Goal: Transaction & Acquisition: Purchase product/service

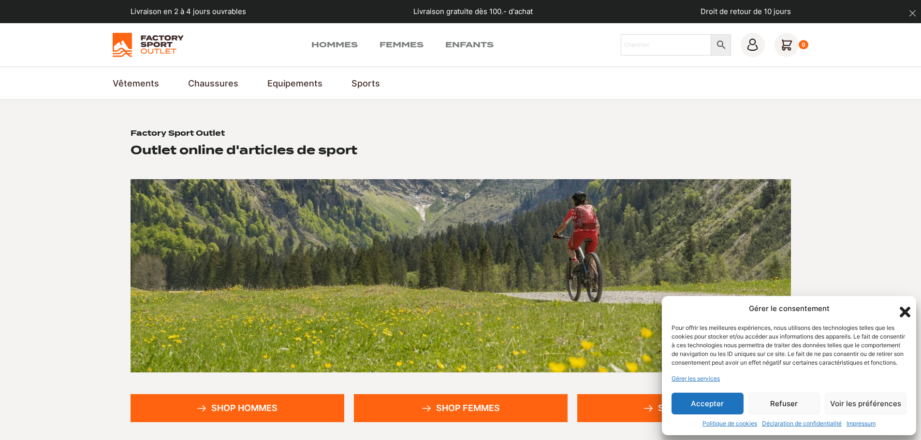
click at [714, 401] on button "Accepter" at bounding box center [708, 404] width 72 height 22
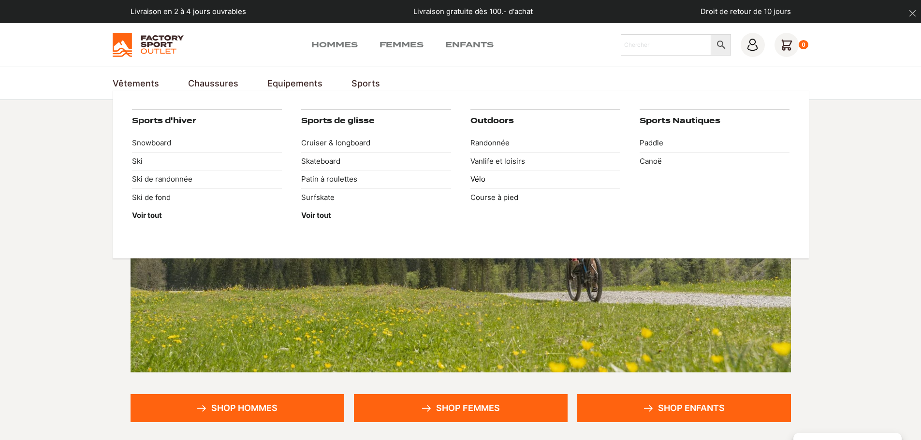
click at [477, 177] on link "Vélo" at bounding box center [545, 180] width 150 height 18
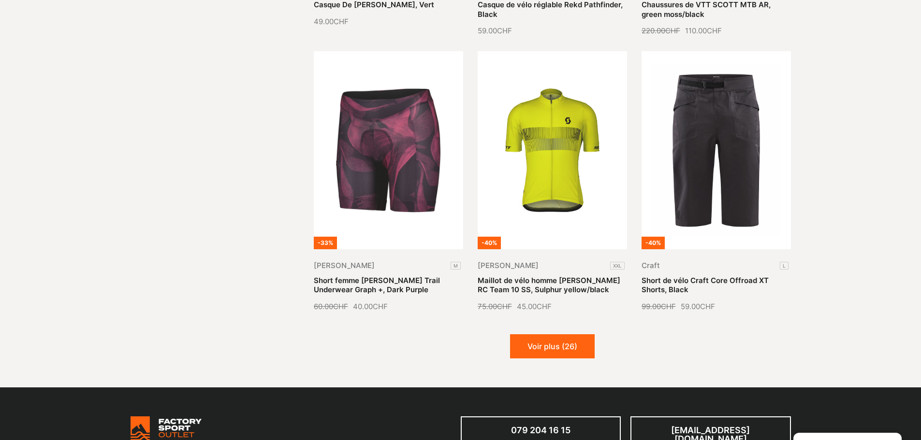
scroll to position [1160, 0]
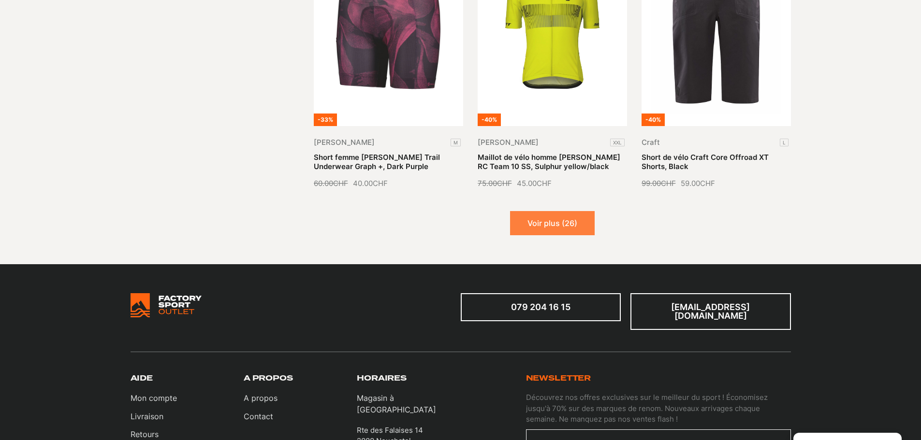
click at [542, 221] on button "Voir plus (26)" at bounding box center [552, 223] width 85 height 24
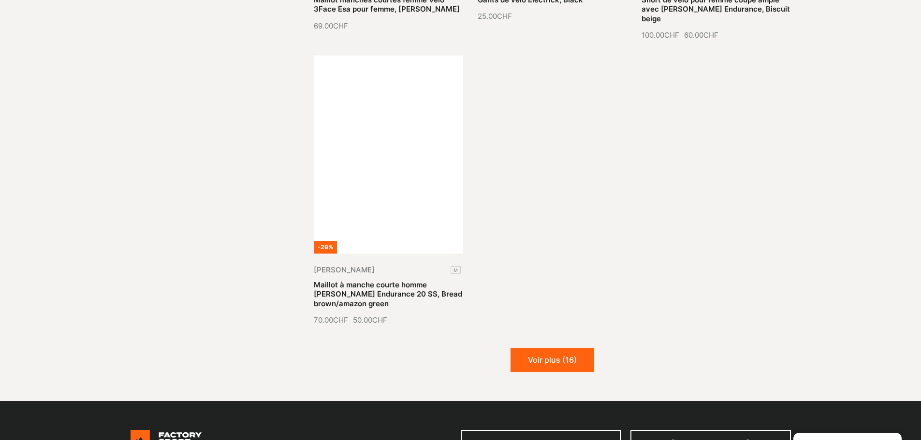
scroll to position [2224, 0]
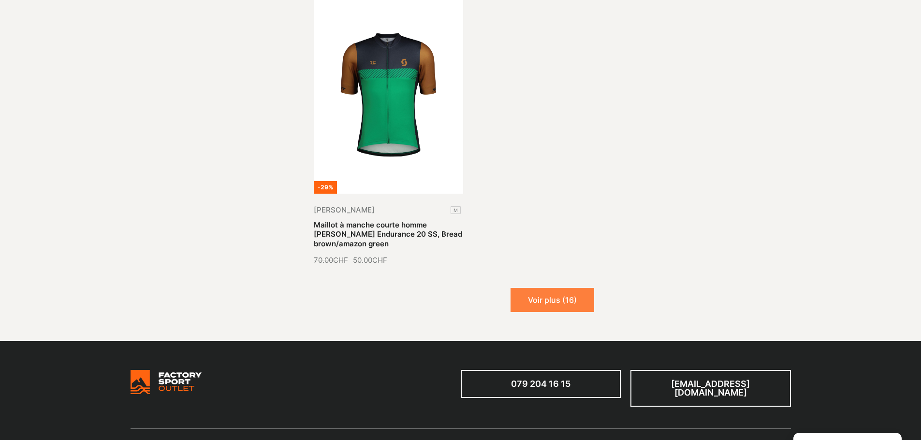
click at [542, 288] on button "Voir plus (16)" at bounding box center [553, 300] width 84 height 24
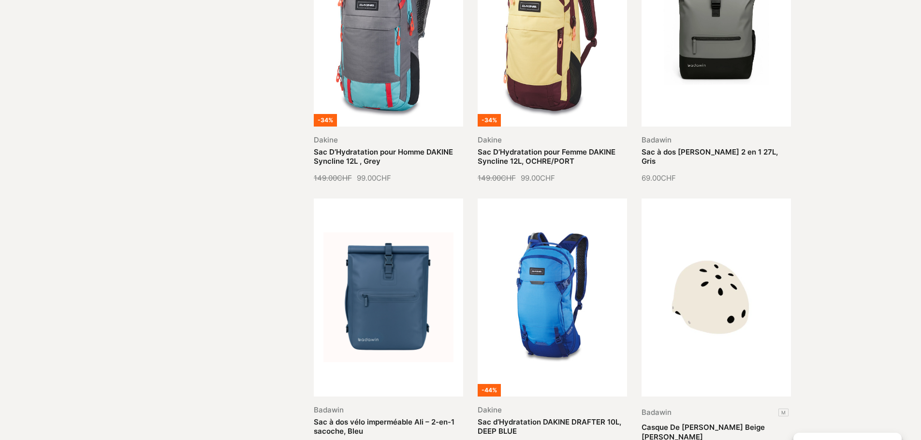
scroll to position [0, 0]
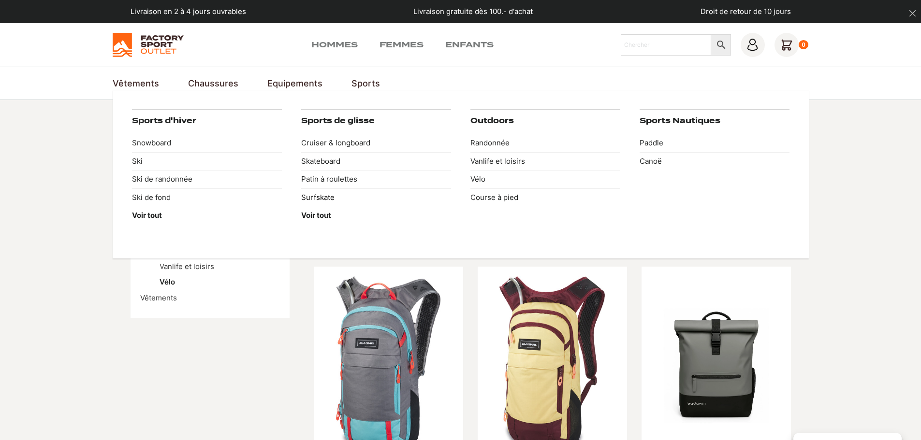
click at [329, 193] on link "Surfskate" at bounding box center [376, 198] width 150 height 18
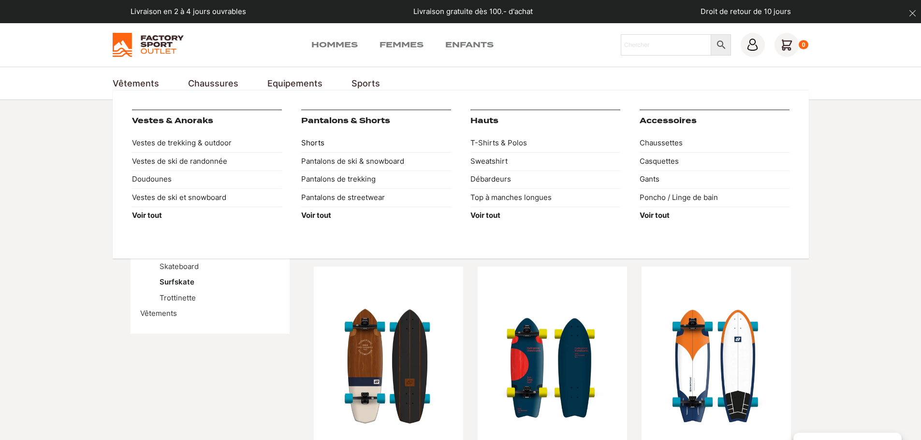
click at [313, 144] on link "Shorts" at bounding box center [376, 143] width 150 height 18
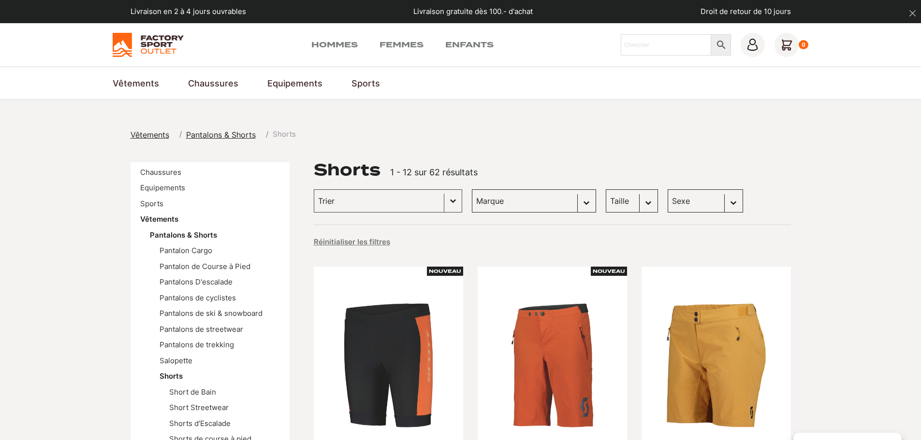
click at [721, 200] on select "Sexe Femmes (34) Hommes (26) Enfants (2)" at bounding box center [705, 201] width 75 height 23
select select "hommes"
click at [668, 190] on select "Sexe Femmes (34) Hommes (26) Enfants (2)" at bounding box center [705, 201] width 75 height 23
select select "hommes"
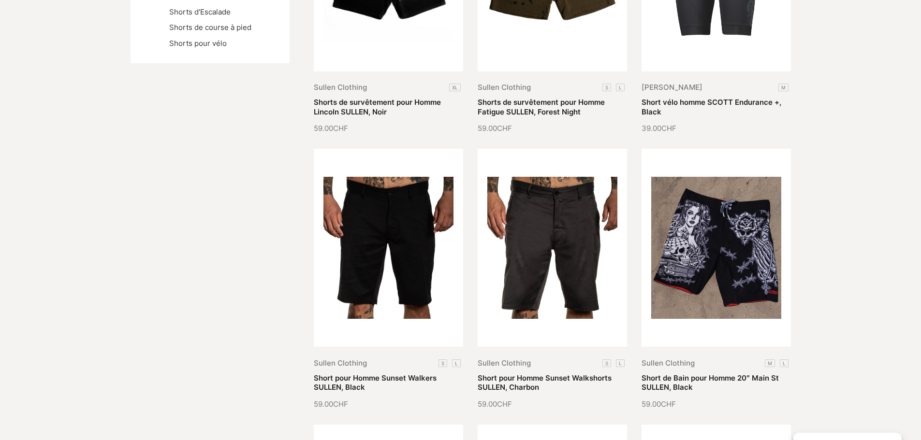
scroll to position [435, 0]
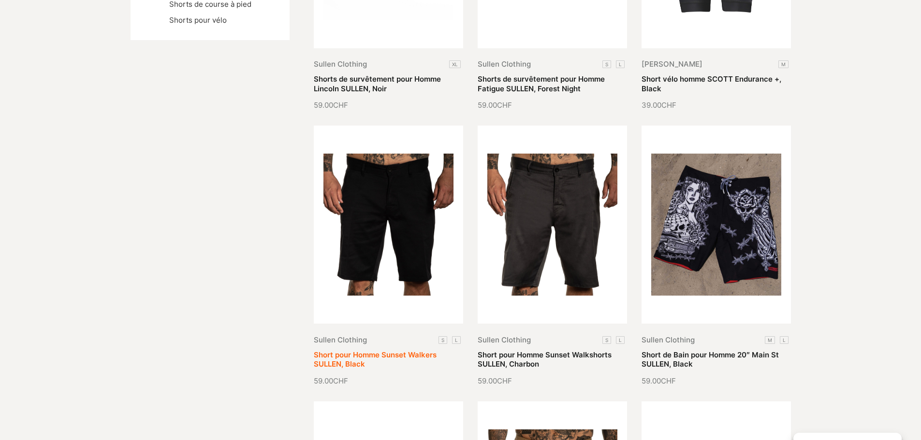
click at [357, 351] on link "Short pour Homme Sunset Walkers SULLEN, Black" at bounding box center [375, 360] width 123 height 19
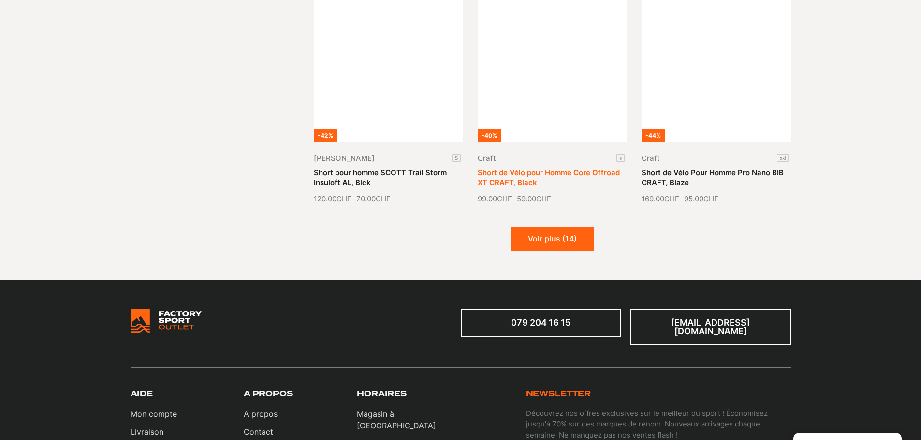
scroll to position [1209, 0]
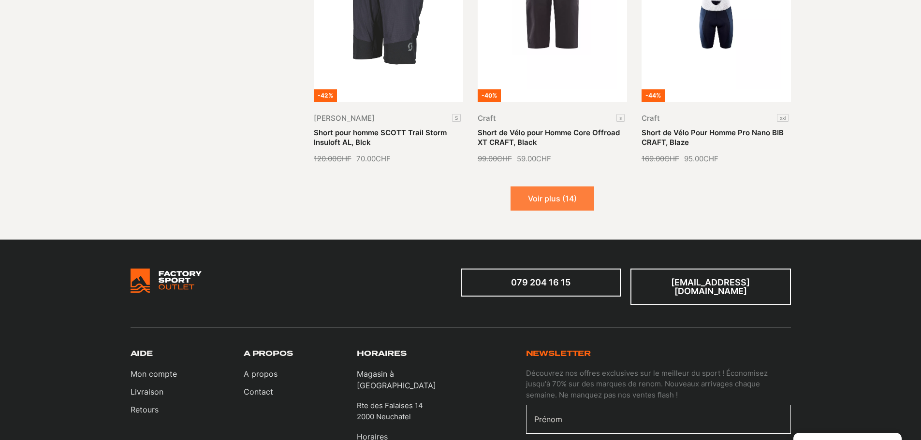
click at [563, 202] on button "Voir plus (14)" at bounding box center [553, 199] width 84 height 24
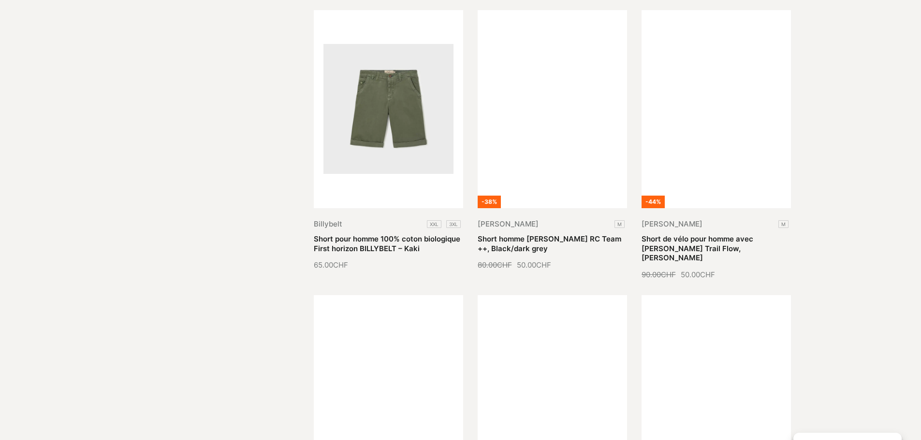
scroll to position [1547, 0]
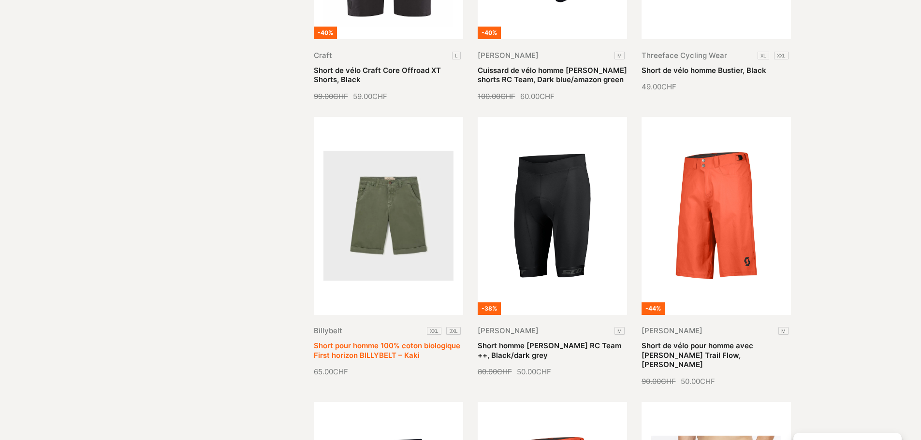
click at [400, 341] on link "Short pour homme 100% coton biologique First horizon BILLYBELT – Kaki" at bounding box center [387, 350] width 146 height 19
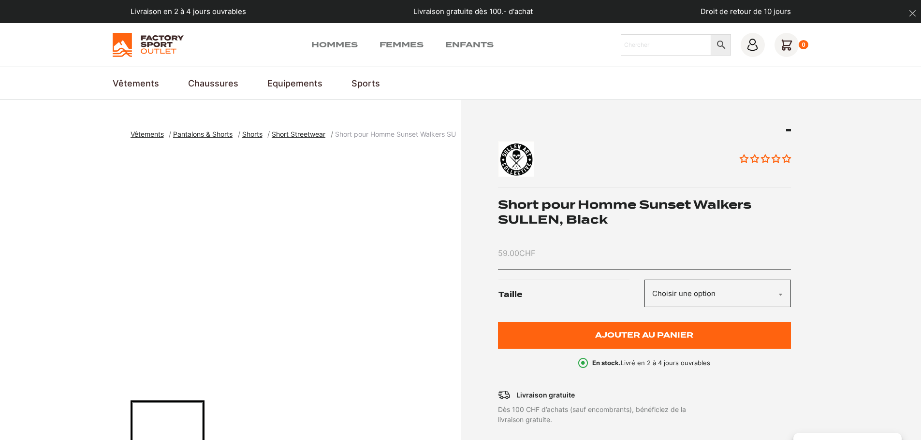
scroll to position [193, 0]
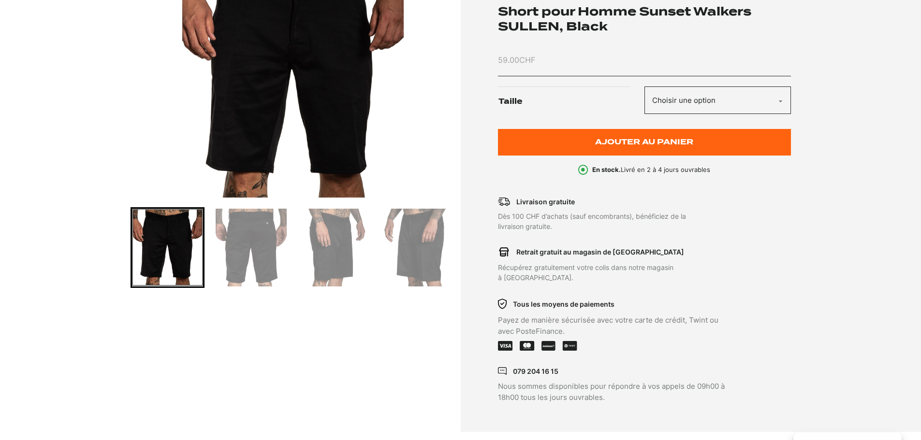
click at [238, 240] on img "Go to slide 2" at bounding box center [251, 248] width 71 height 78
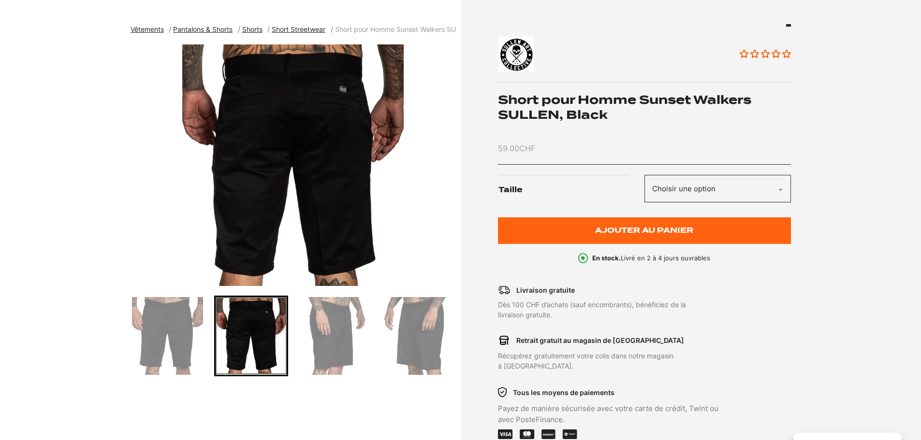
scroll to position [97, 0]
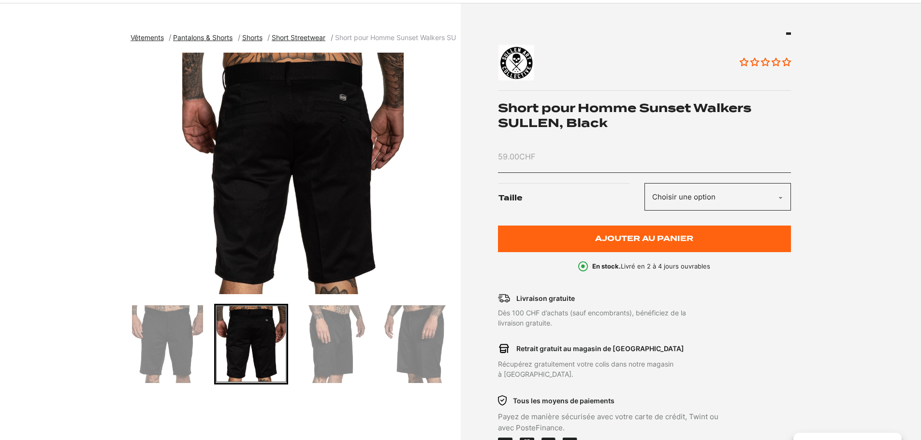
click at [341, 315] on img "Go to slide 3" at bounding box center [334, 345] width 71 height 78
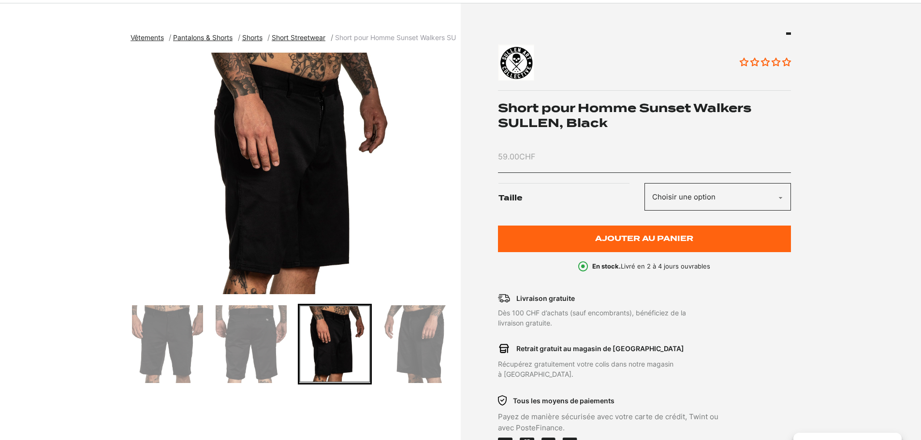
click at [415, 346] on img "Go to slide 4" at bounding box center [418, 345] width 71 height 78
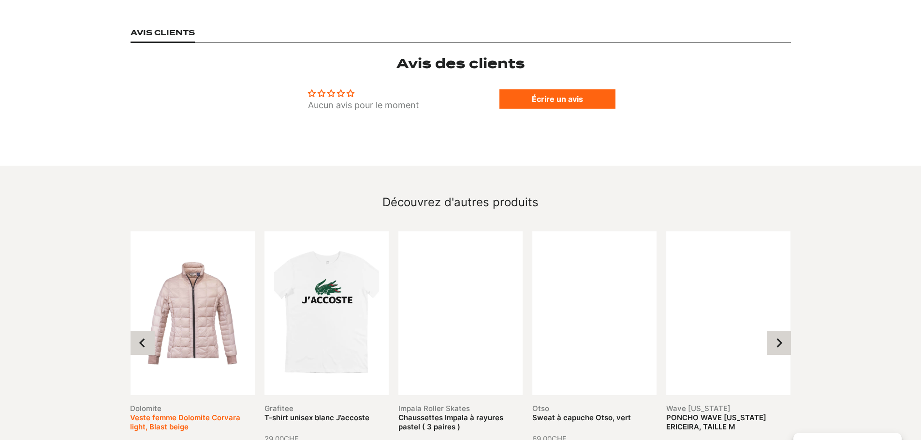
scroll to position [870, 0]
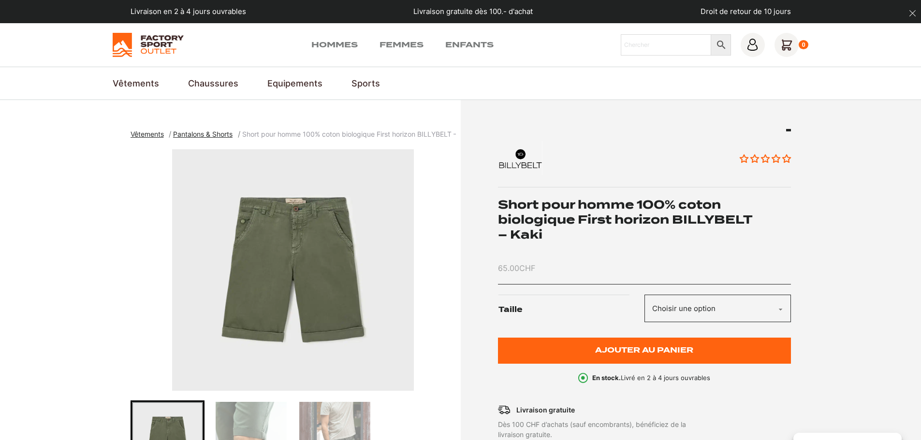
scroll to position [97, 0]
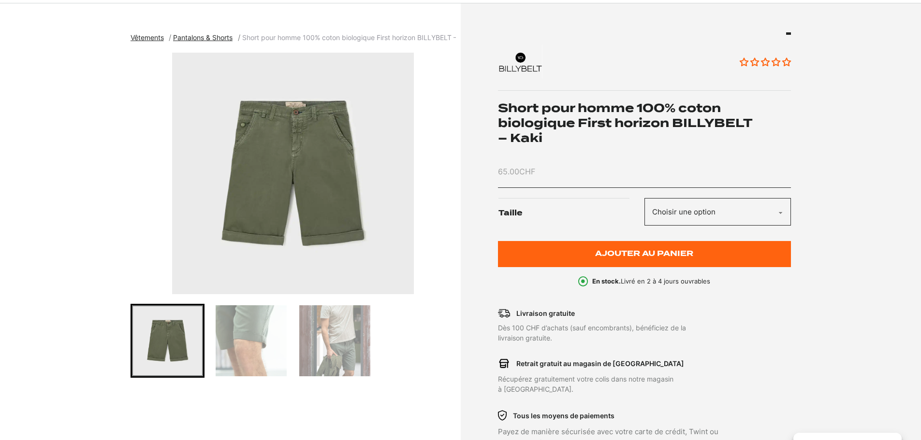
click at [266, 324] on img "Go to slide 2" at bounding box center [251, 341] width 71 height 71
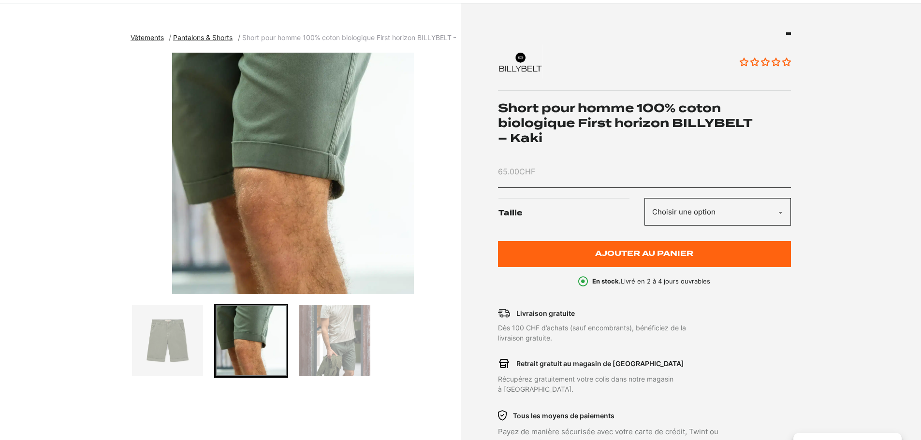
click at [350, 343] on img "Go to slide 3" at bounding box center [334, 341] width 71 height 71
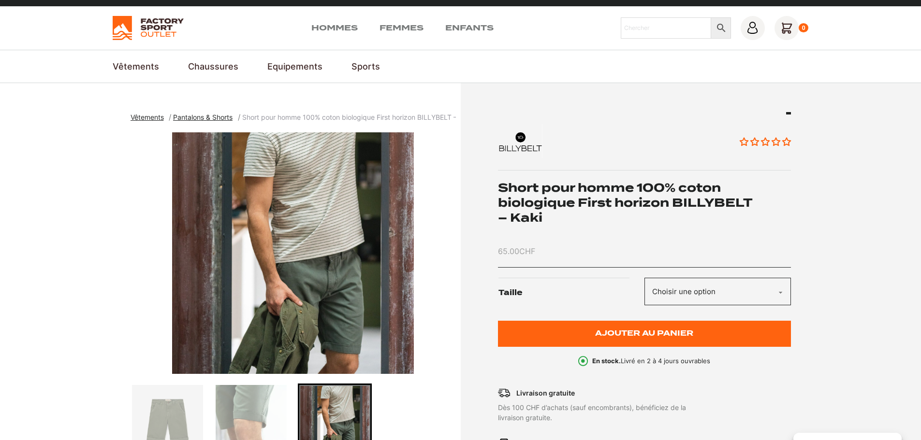
scroll to position [0, 0]
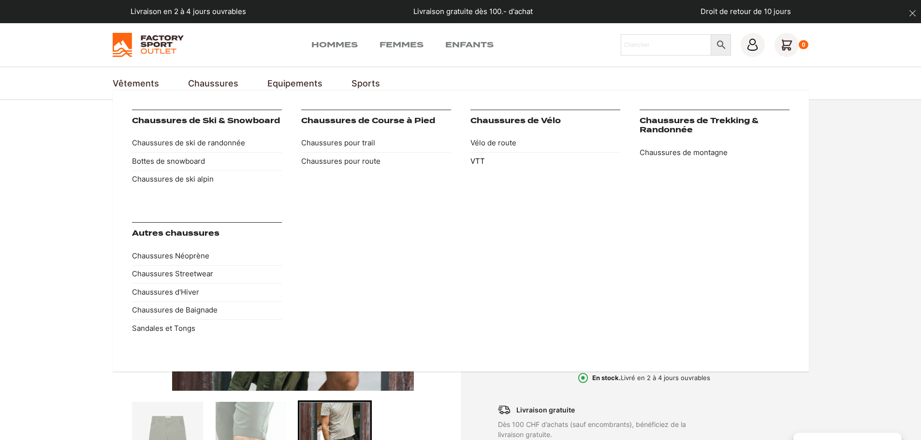
click at [481, 161] on link "VTT" at bounding box center [545, 161] width 150 height 18
